Goal: Navigation & Orientation: Understand site structure

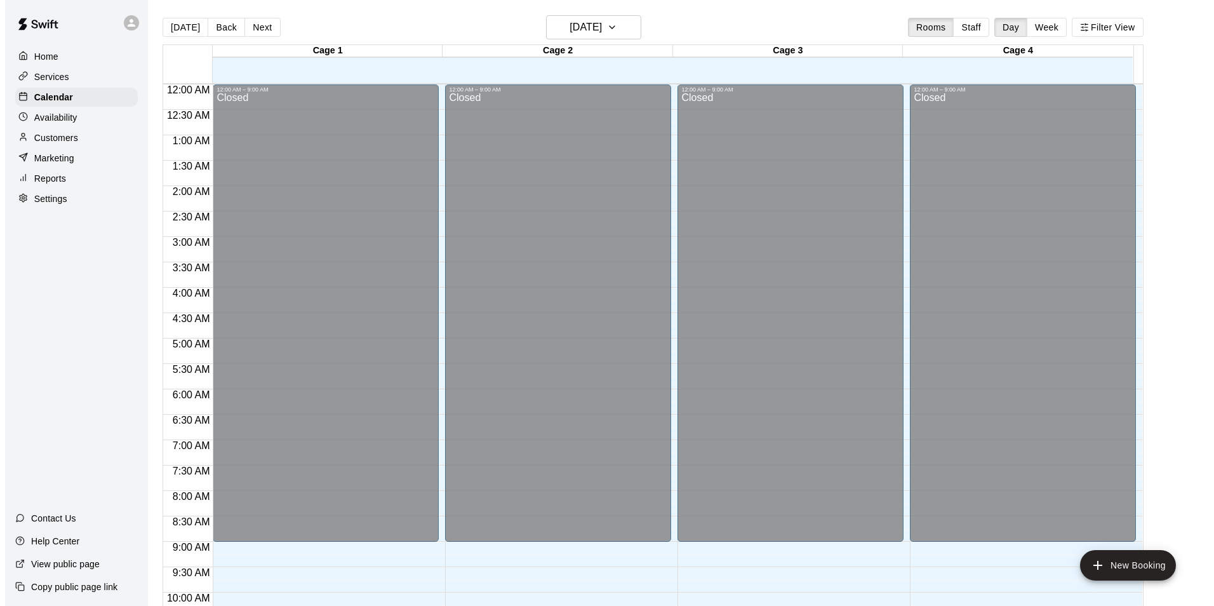
scroll to position [621, 0]
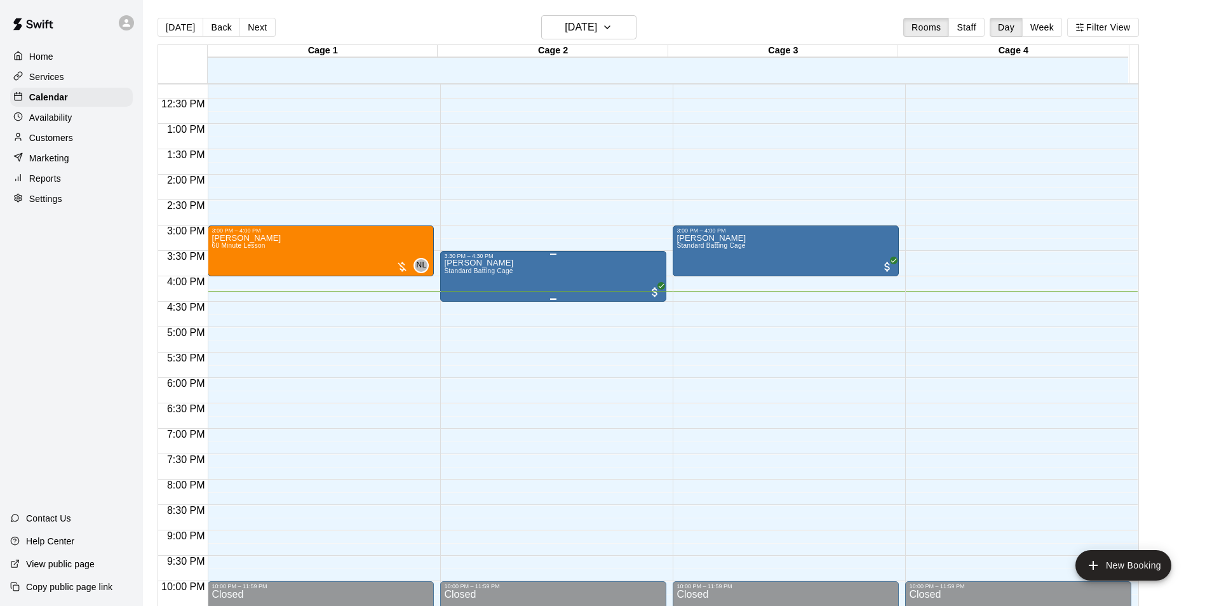
click at [514, 273] on div "Walter Brown Standard Batting Cage" at bounding box center [553, 562] width 218 height 606
click at [483, 26] on div at bounding box center [607, 303] width 1214 height 606
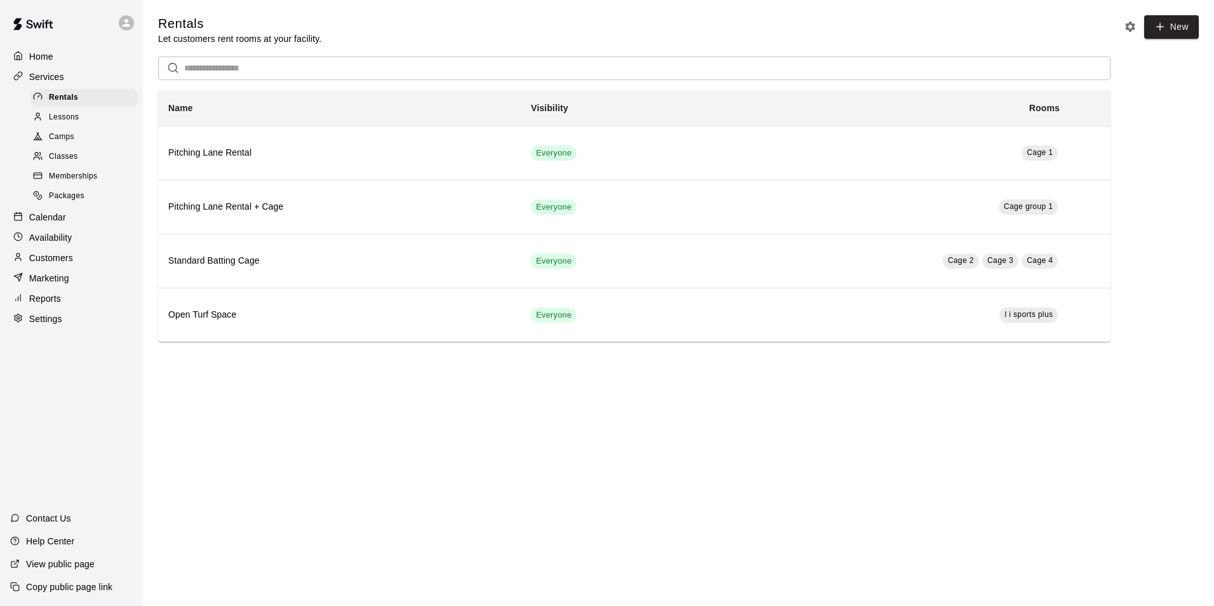
click at [89, 117] on div "Lessons" at bounding box center [83, 118] width 107 height 18
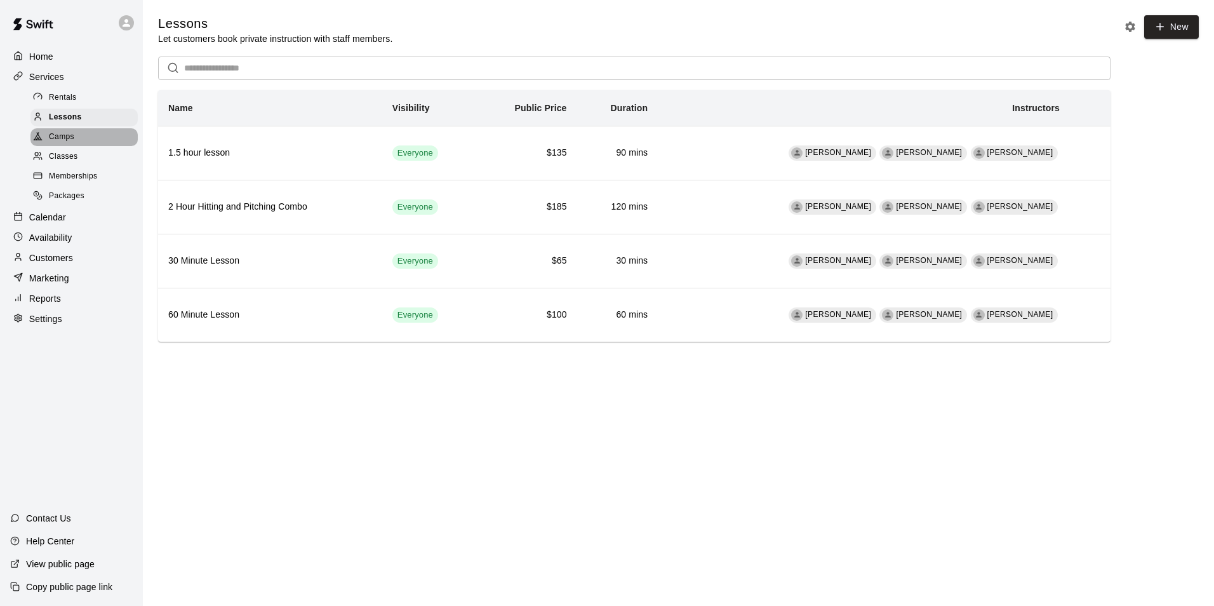
click at [55, 133] on span "Camps" at bounding box center [61, 137] width 25 height 13
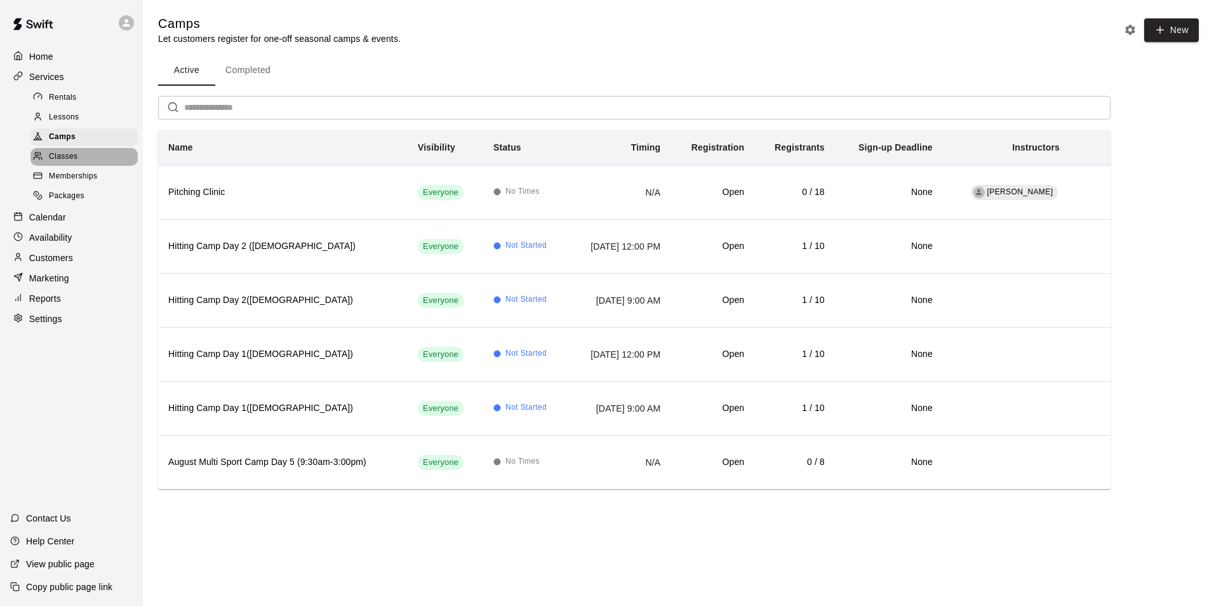
click at [83, 160] on div "Classes" at bounding box center [83, 157] width 107 height 18
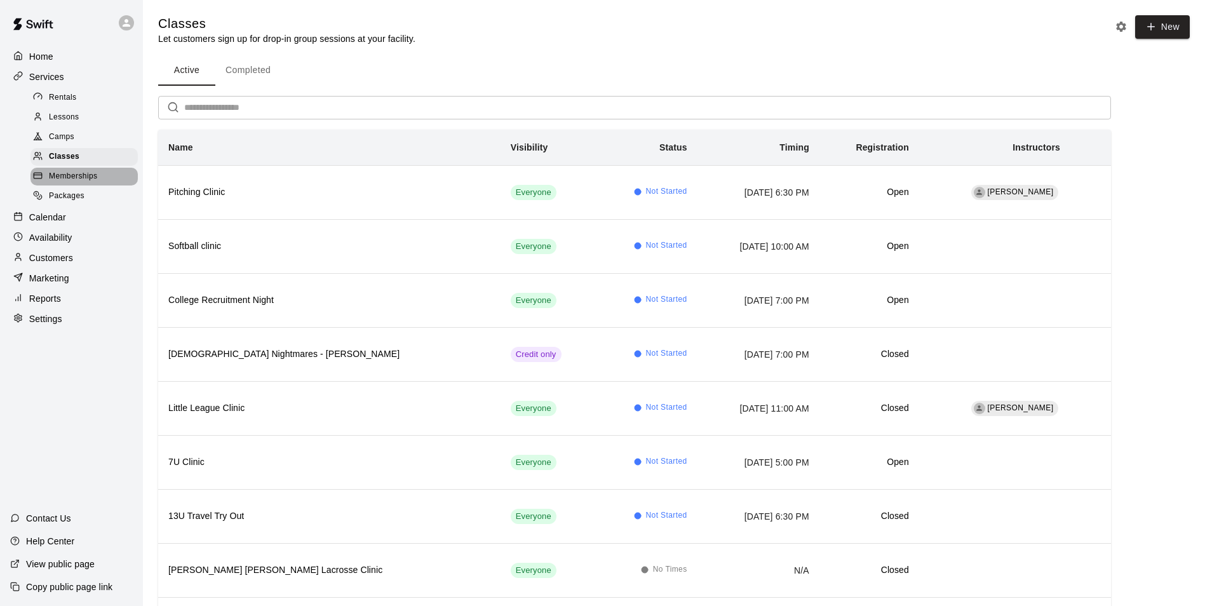
click at [89, 180] on span "Memberships" at bounding box center [73, 176] width 48 height 13
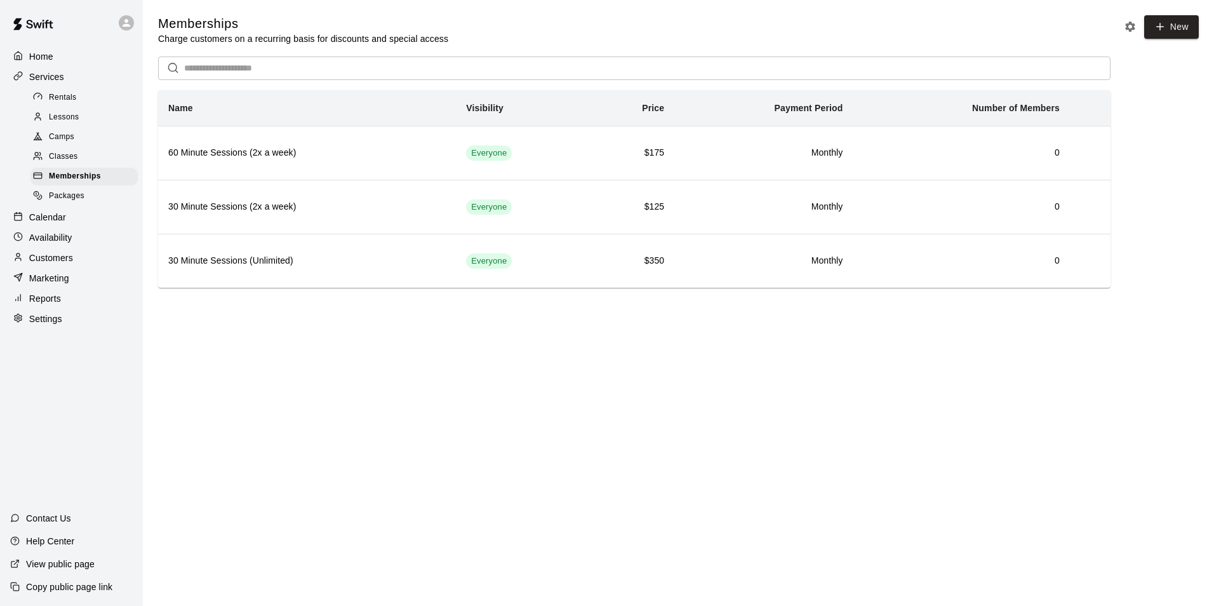
click at [91, 196] on div "Packages" at bounding box center [83, 196] width 107 height 18
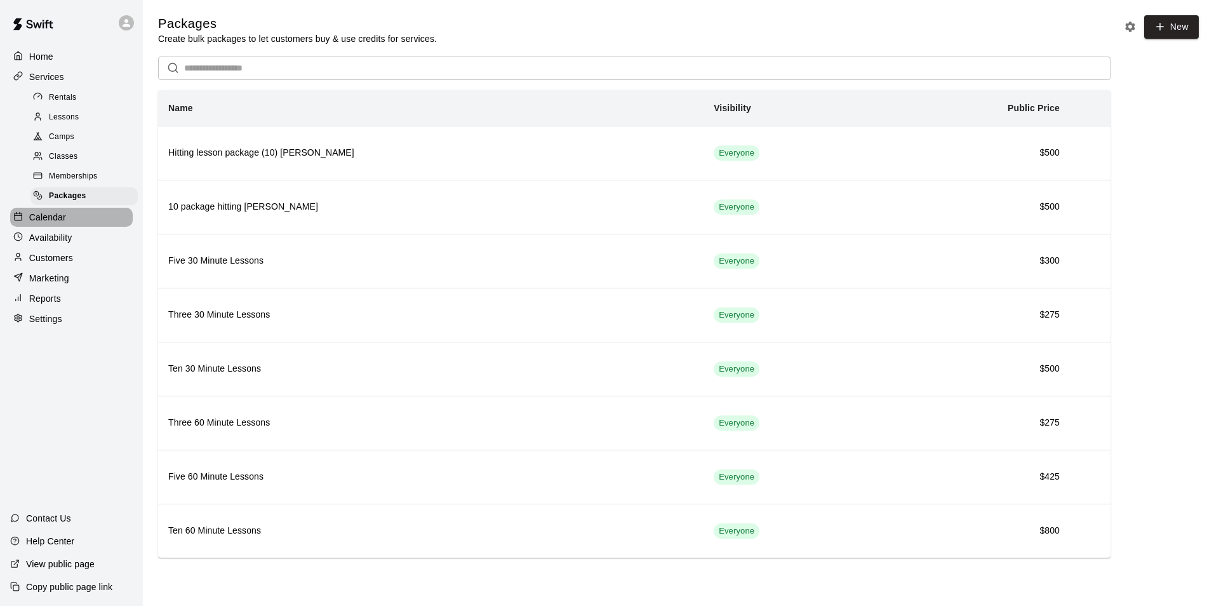
click at [62, 217] on p "Calendar" at bounding box center [47, 217] width 37 height 13
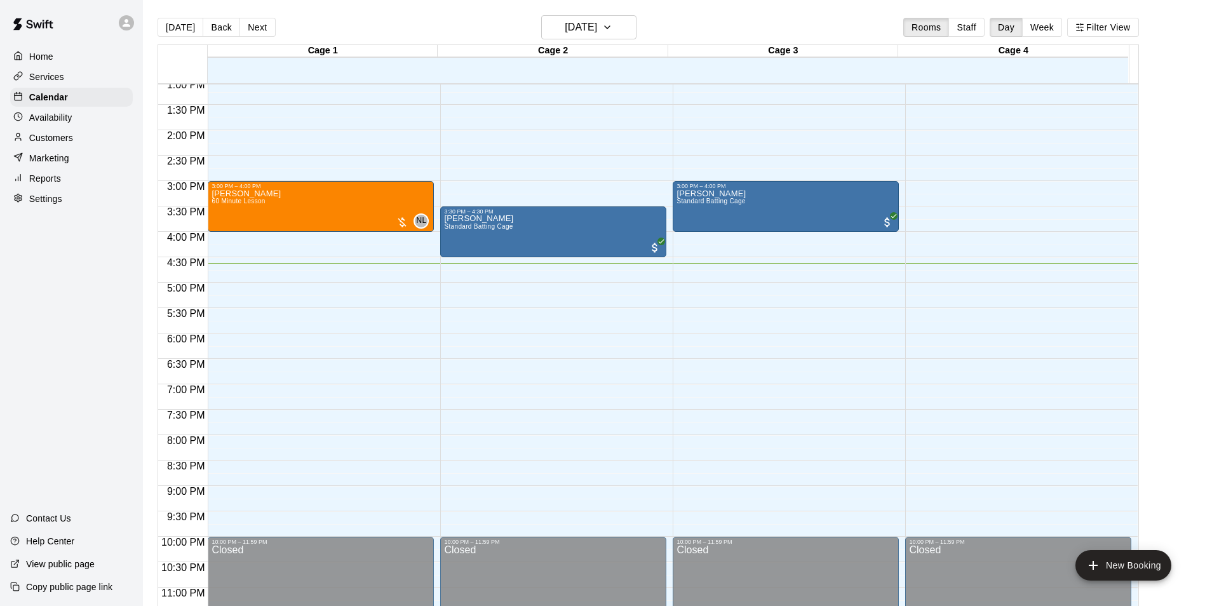
scroll to position [685, 0]
